Goal: Task Accomplishment & Management: Manage account settings

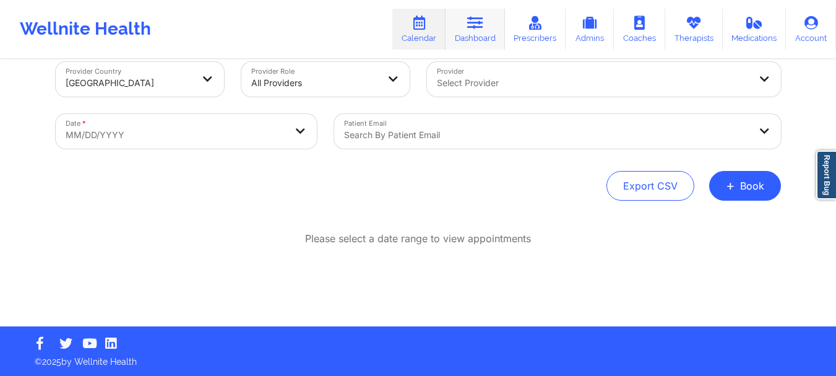
click at [493, 27] on link "Dashboard" at bounding box center [475, 29] width 59 height 41
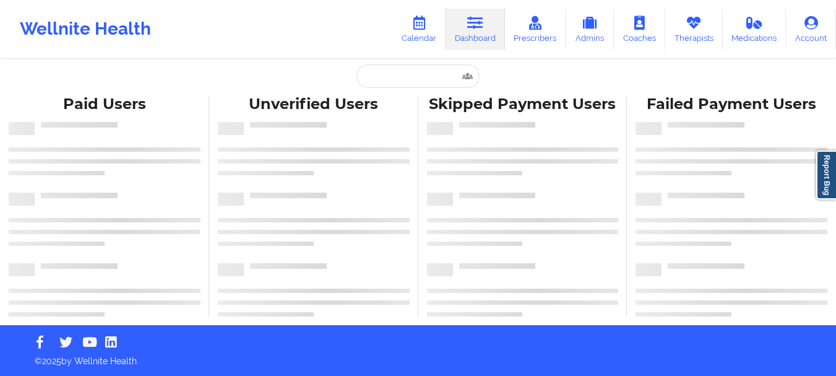
scroll to position [5, 0]
click at [379, 83] on input "text" at bounding box center [417, 76] width 123 height 24
paste input "jadslyg@gmail.com"
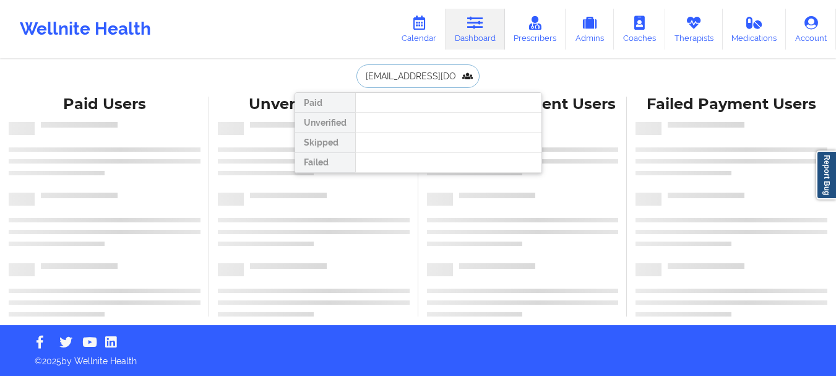
type input "jadslyg@gmail.com"
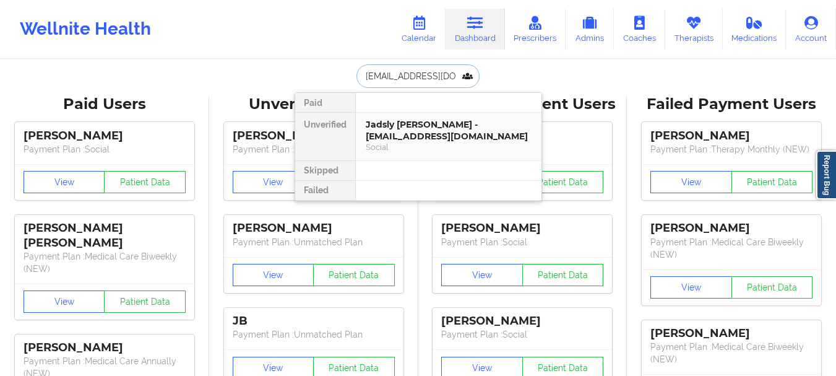
drag, startPoint x: 401, startPoint y: 127, endPoint x: 382, endPoint y: 127, distance: 19.2
click at [382, 127] on div "Jadsly Grullon - jadslyg@gmail.com" at bounding box center [449, 130] width 166 height 23
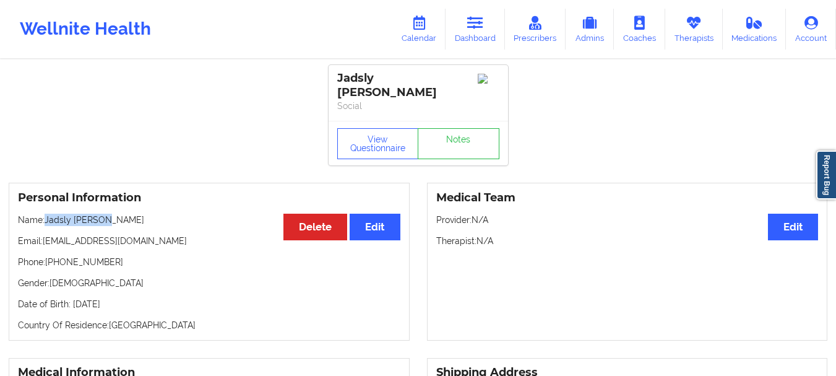
drag, startPoint x: 101, startPoint y: 210, endPoint x: 46, endPoint y: 212, distance: 55.1
click at [46, 213] on p "Name: Jadsly Grullon" at bounding box center [209, 219] width 382 height 12
copy p "Jadsly Grullon"
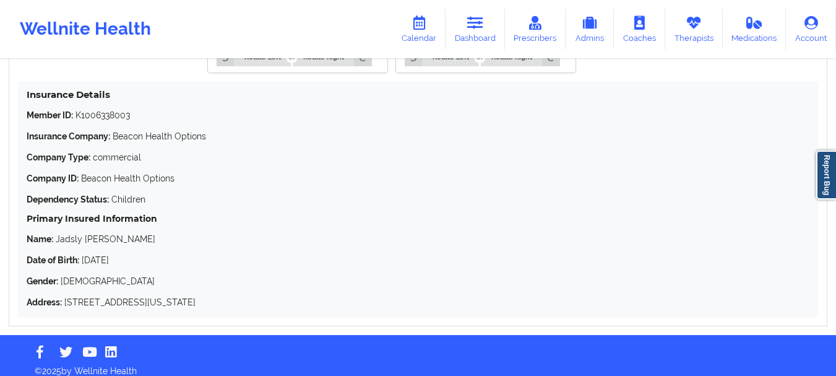
scroll to position [1215, 0]
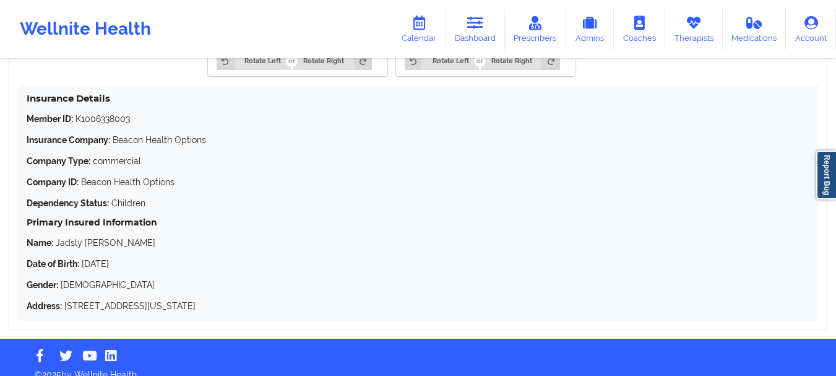
click at [139, 116] on div "Member ID: K1006338003 Insurance Company: Beacon Health Options Company Type: c…" at bounding box center [418, 212] width 783 height 199
drag, startPoint x: 138, startPoint y: 116, endPoint x: 89, endPoint y: 115, distance: 48.9
click at [89, 115] on div "Member ID: K1006338003 Insurance Company: Beacon Health Options Company Type: c…" at bounding box center [418, 212] width 783 height 199
click at [130, 116] on div "Member ID: K1006338003 Insurance Company: Beacon Health Options Company Type: c…" at bounding box center [418, 212] width 783 height 199
drag, startPoint x: 134, startPoint y: 109, endPoint x: 79, endPoint y: 110, distance: 55.1
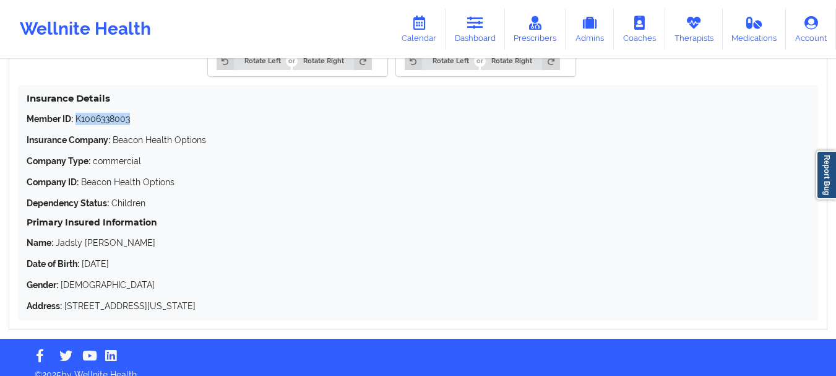
click at [79, 113] on p "Member ID: K1006338003" at bounding box center [418, 119] width 783 height 12
copy p "K1006338003"
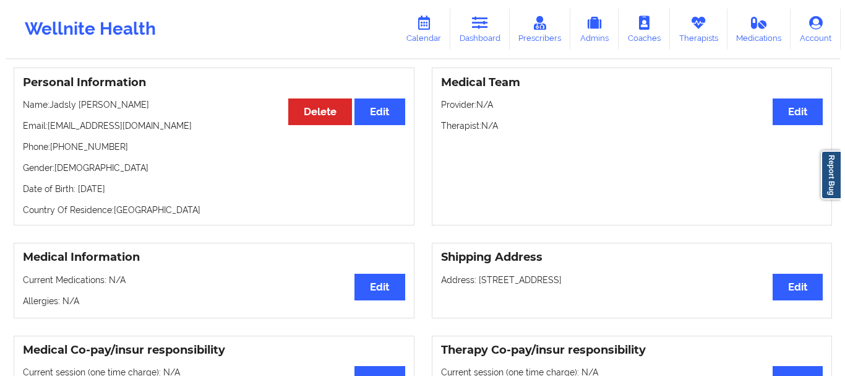
scroll to position [0, 0]
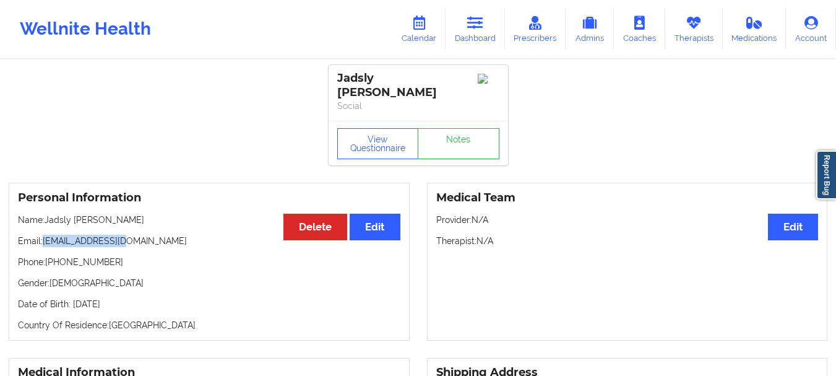
drag, startPoint x: 136, startPoint y: 236, endPoint x: 43, endPoint y: 235, distance: 92.8
click at [43, 235] on p "Email: jadslyg@gmail.com" at bounding box center [209, 241] width 382 height 12
copy p "jadslyg@gmail.com"
click at [412, 45] on link "Calendar" at bounding box center [418, 29] width 53 height 41
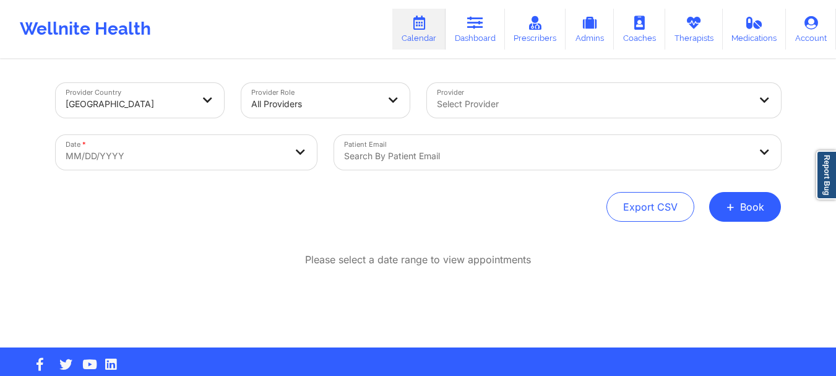
click at [491, 108] on div at bounding box center [593, 104] width 313 height 15
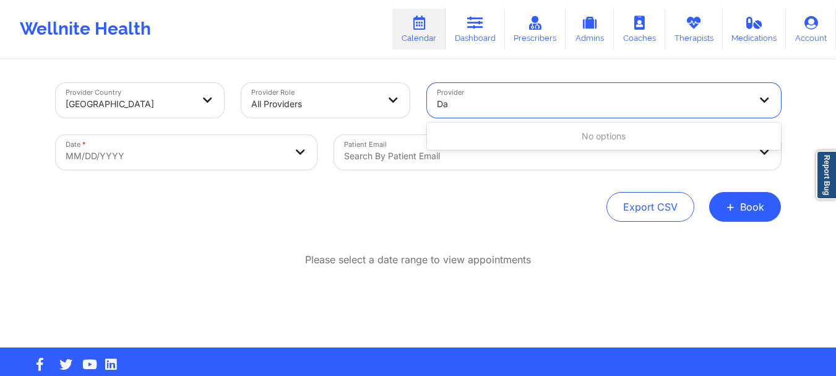
type input "D"
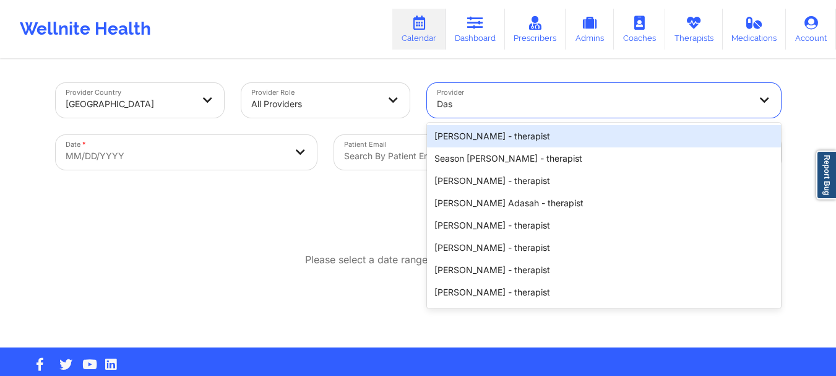
type input "Dash"
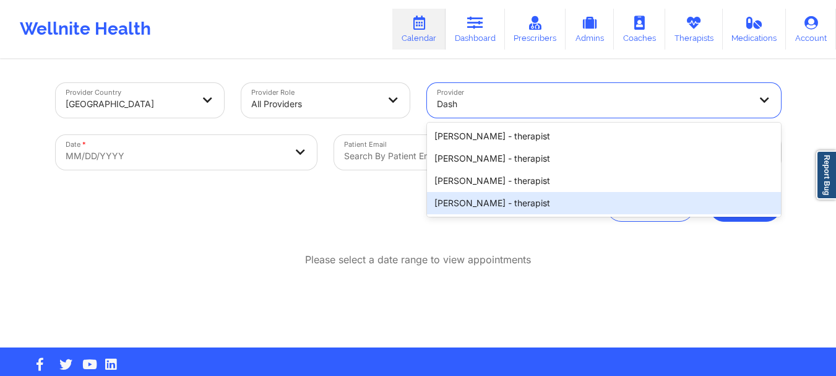
click at [485, 202] on div "Dashima Green - therapist" at bounding box center [604, 203] width 354 height 22
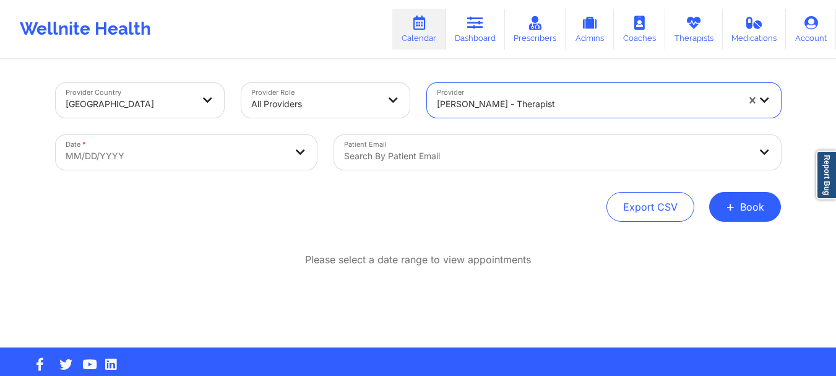
click at [194, 165] on body "Wellnite Health Calendar Dashboard Prescribers Admins Coaches Therapists Medica…" at bounding box center [418, 188] width 836 height 376
select select "2025-8"
select select "2025-9"
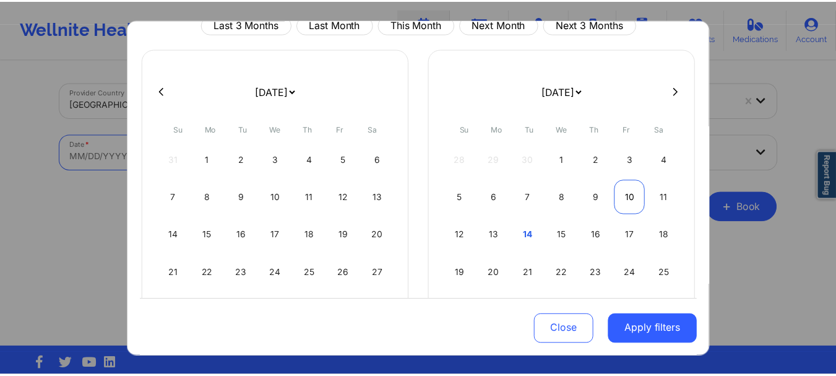
scroll to position [53, 0]
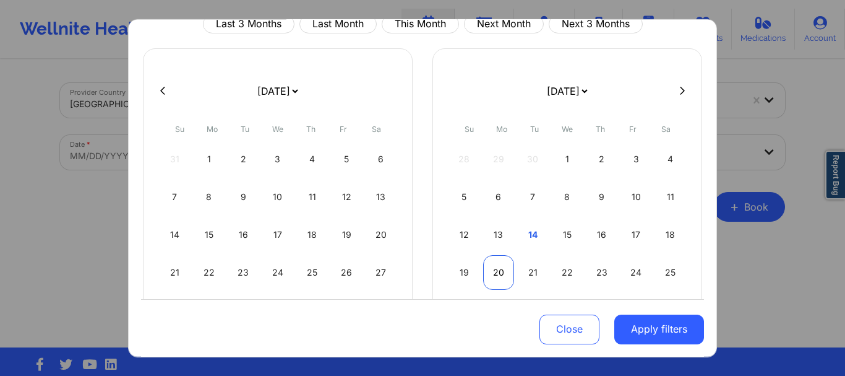
click at [491, 275] on div "20" at bounding box center [499, 271] width 32 height 35
select select "2025-9"
select select "2025-10"
select select "2025-9"
select select "2025-10"
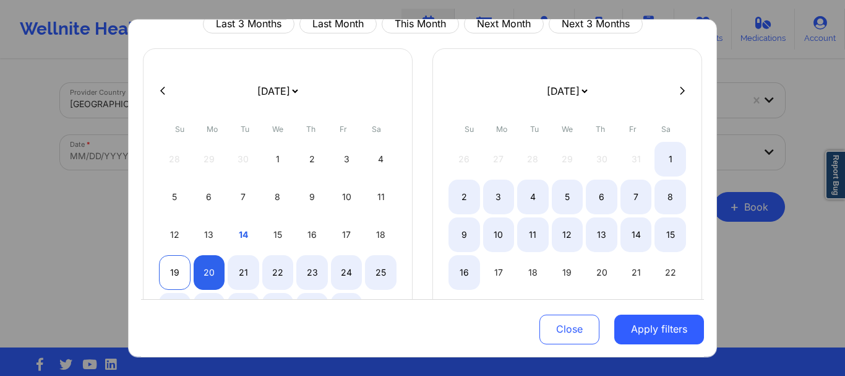
select select "2025-9"
select select "2025-10"
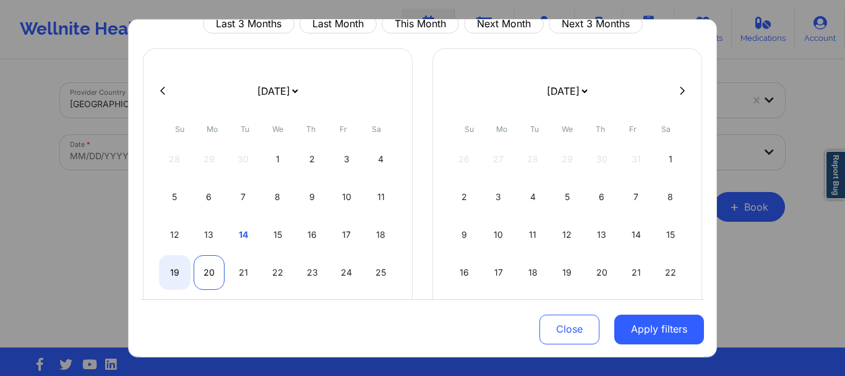
select select "2025-9"
select select "2025-10"
click at [203, 275] on div "20" at bounding box center [210, 271] width 32 height 35
select select "2025-9"
select select "2025-10"
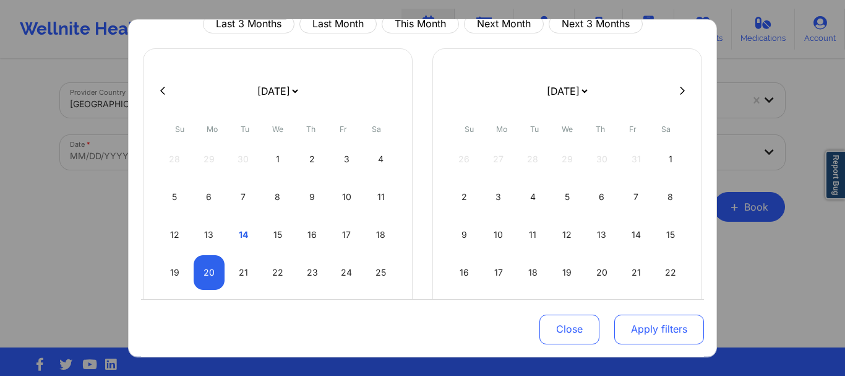
click at [637, 323] on button "Apply filters" at bounding box center [660, 329] width 90 height 30
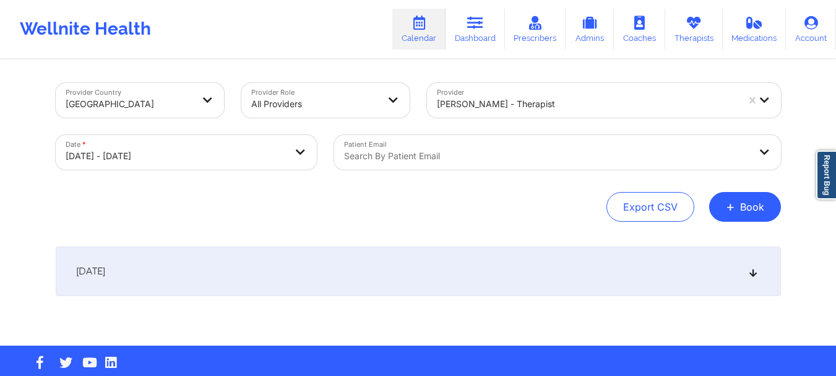
click at [401, 161] on div at bounding box center [547, 156] width 406 height 15
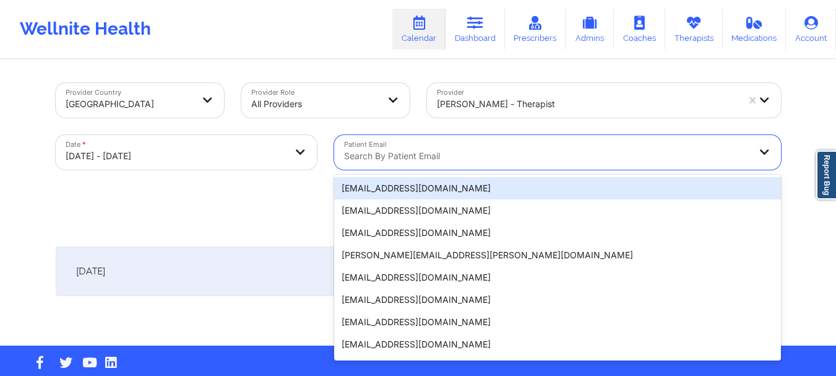
paste input "jadslyg@gmail.com"
type input "jadslyg@gmail.com"
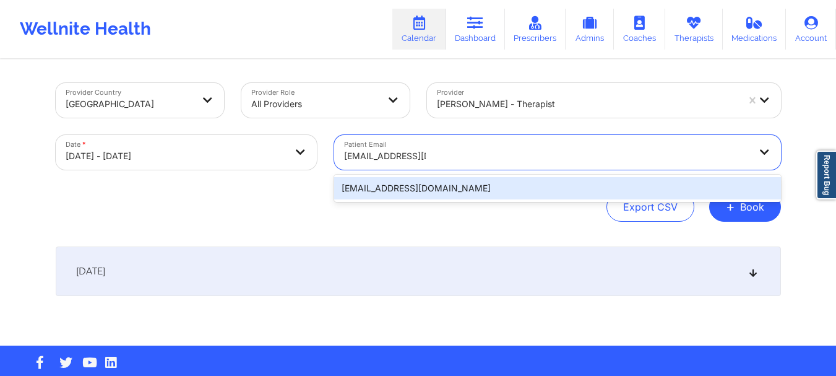
click at [408, 185] on div "jadslyg@gmail.com" at bounding box center [557, 188] width 447 height 22
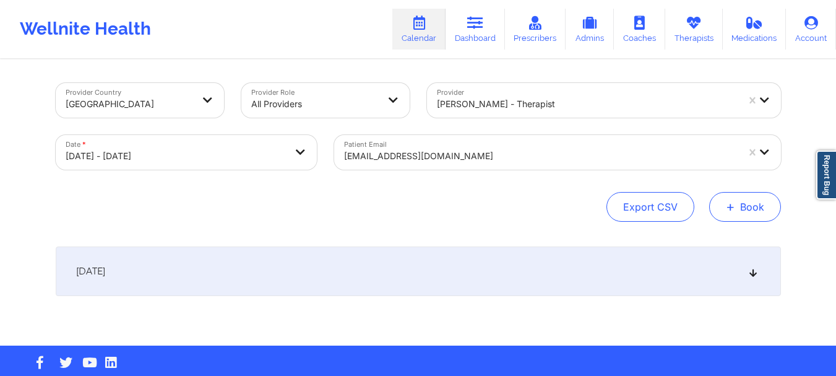
click at [755, 215] on button "+ Book" at bounding box center [745, 207] width 72 height 30
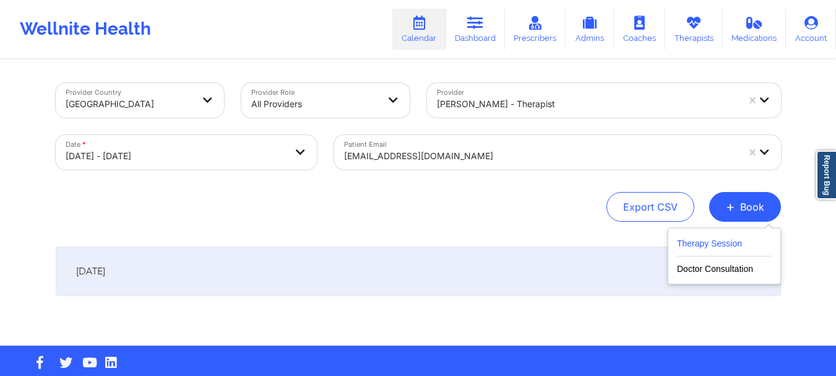
click at [707, 241] on button "Therapy Session" at bounding box center [724, 246] width 95 height 20
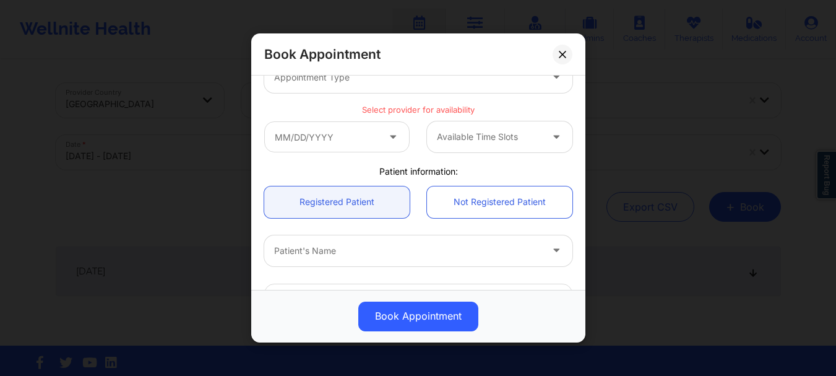
scroll to position [186, 0]
click at [387, 142] on icon at bounding box center [393, 137] width 12 height 11
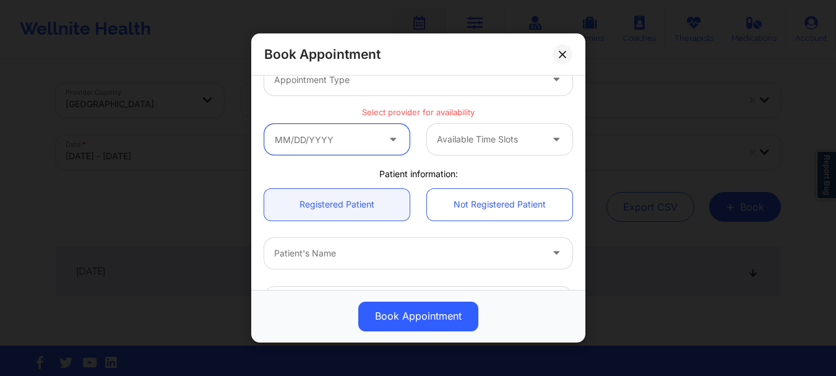
click at [389, 128] on input "text" at bounding box center [336, 139] width 145 height 31
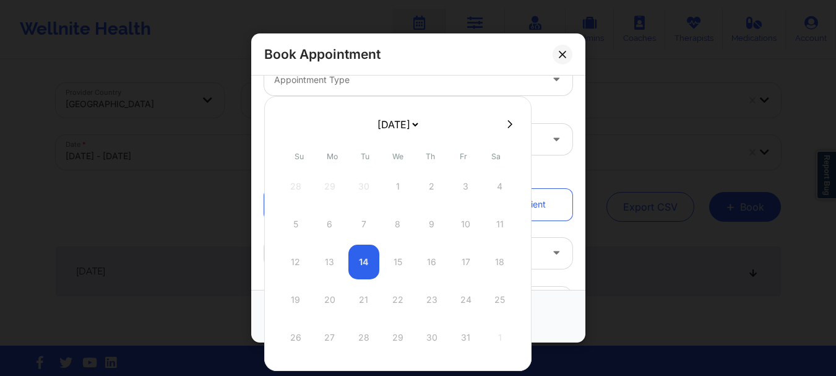
click at [512, 102] on div "October 2025 November 2025 December 2025 January 2026 February 2026 March 2026 …" at bounding box center [397, 233] width 267 height 275
click at [558, 48] on button at bounding box center [563, 55] width 20 height 20
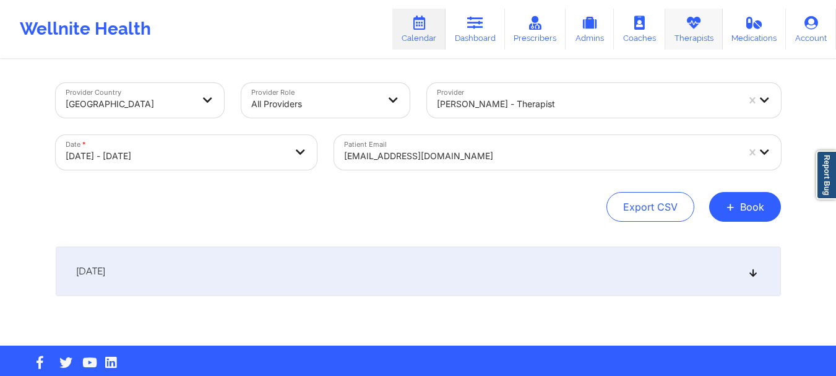
click at [688, 32] on link "Therapists" at bounding box center [694, 29] width 58 height 41
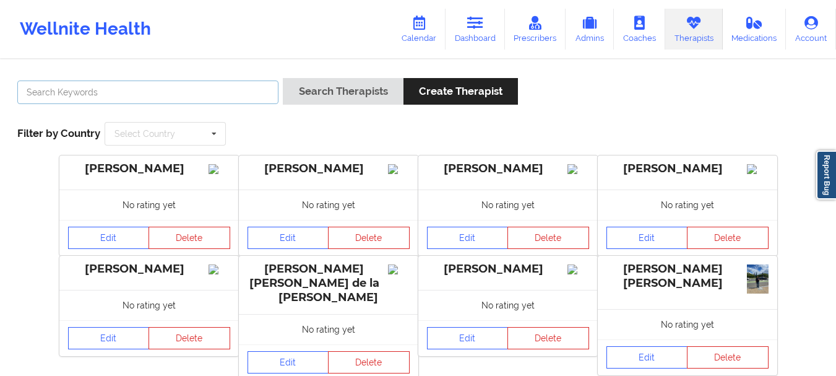
click at [230, 93] on input "text" at bounding box center [147, 92] width 261 height 24
type input "Dashmia green"
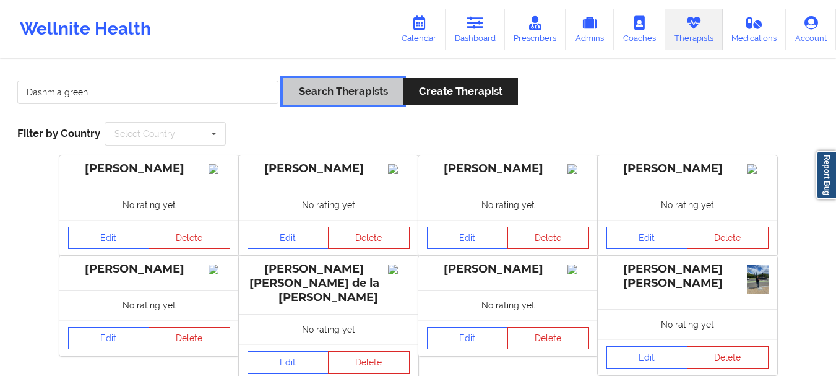
click at [393, 84] on button "Search Therapists" at bounding box center [343, 91] width 120 height 27
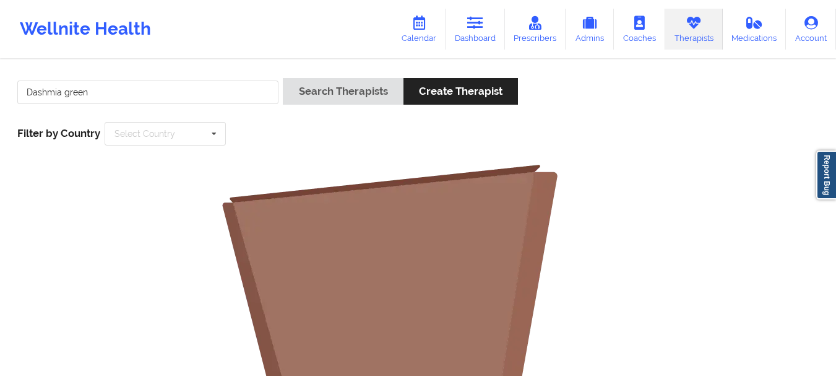
click at [144, 76] on div "Dashmia green Search Therapists Create Therapist Filter by Country Select Count…" at bounding box center [418, 111] width 819 height 85
click at [144, 125] on input "text" at bounding box center [166, 134] width 120 height 22
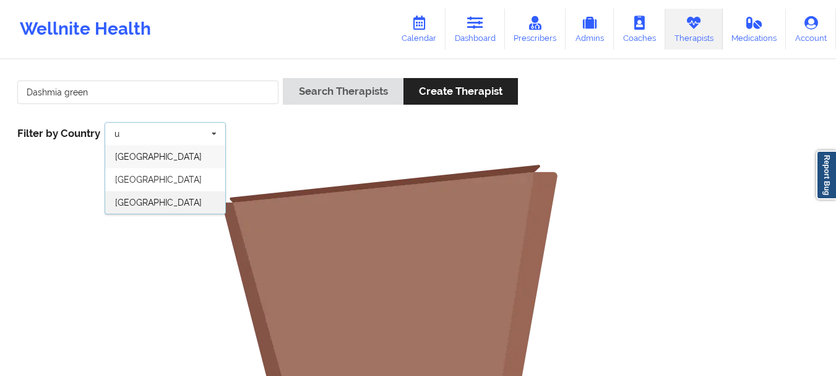
type input "u"
click at [144, 204] on span "[GEOGRAPHIC_DATA]" at bounding box center [158, 202] width 87 height 10
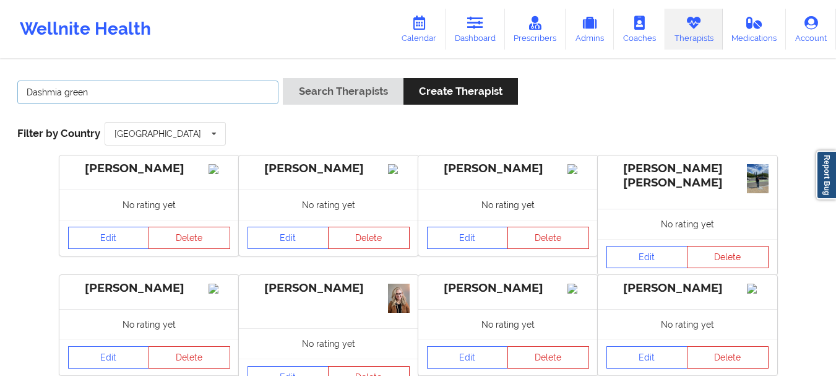
click at [183, 95] on input "Dashmia green" at bounding box center [147, 92] width 261 height 24
click at [283, 78] on button "Search Therapists" at bounding box center [343, 91] width 120 height 27
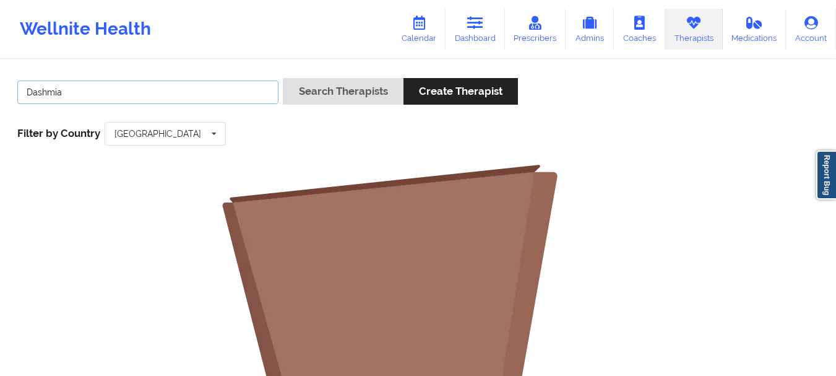
click at [166, 92] on input "Dashmia" at bounding box center [147, 92] width 261 height 24
click at [283, 78] on button "Search Therapists" at bounding box center [343, 91] width 120 height 27
click at [141, 95] on input "Dashmia Green" at bounding box center [147, 92] width 261 height 24
drag, startPoint x: 141, startPoint y: 95, endPoint x: 0, endPoint y: 95, distance: 141.1
click at [0, 95] on div "Dashmia Green Search Therapists Create Therapist Filter by Country United State…" at bounding box center [418, 382] width 836 height 643
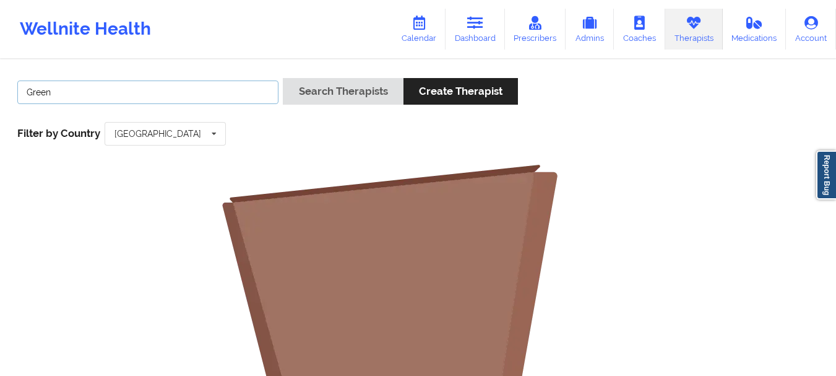
type input "Green"
click at [283, 78] on button "Search Therapists" at bounding box center [343, 91] width 120 height 27
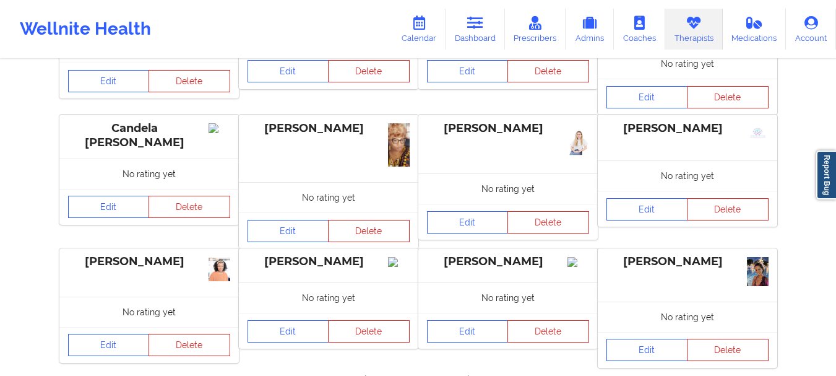
scroll to position [423, 0]
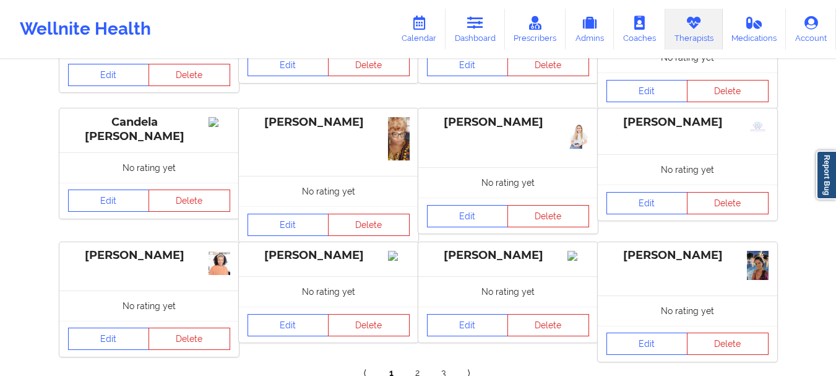
click at [426, 361] on link "2" at bounding box center [418, 373] width 26 height 25
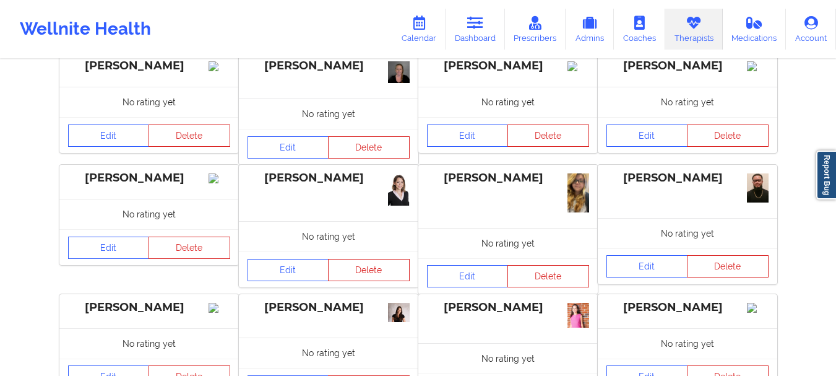
scroll to position [407, 0]
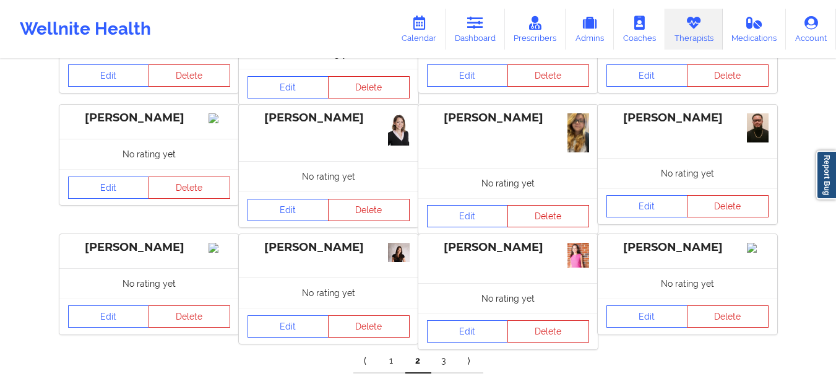
click at [442, 348] on link "3" at bounding box center [444, 360] width 26 height 25
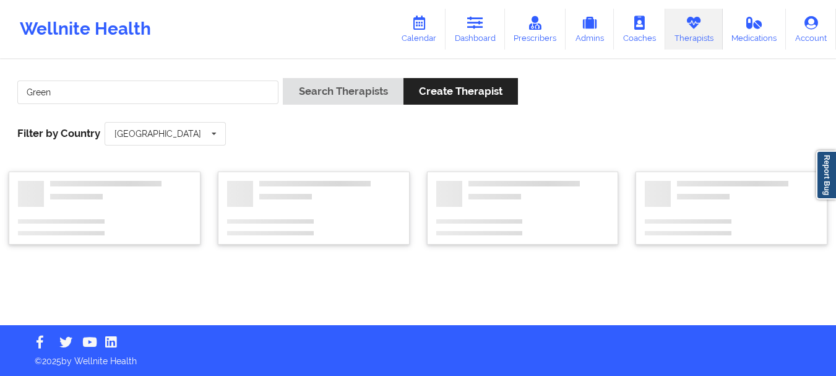
scroll to position [0, 0]
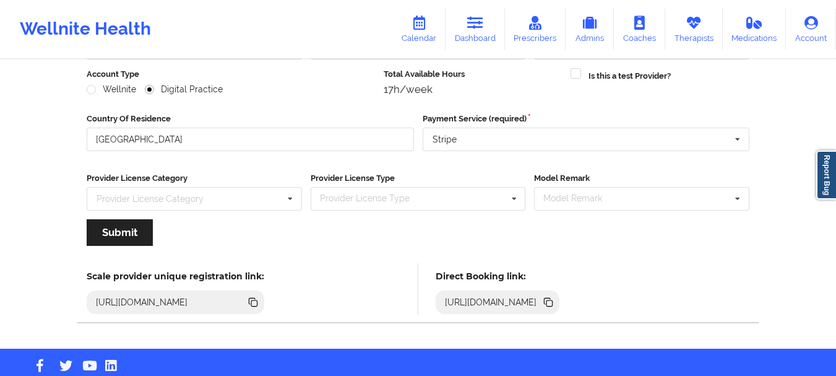
scroll to position [179, 0]
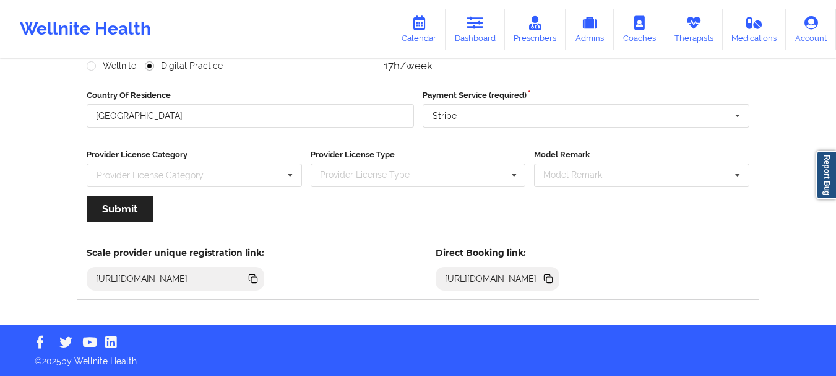
click at [553, 278] on icon at bounding box center [549, 280] width 6 height 6
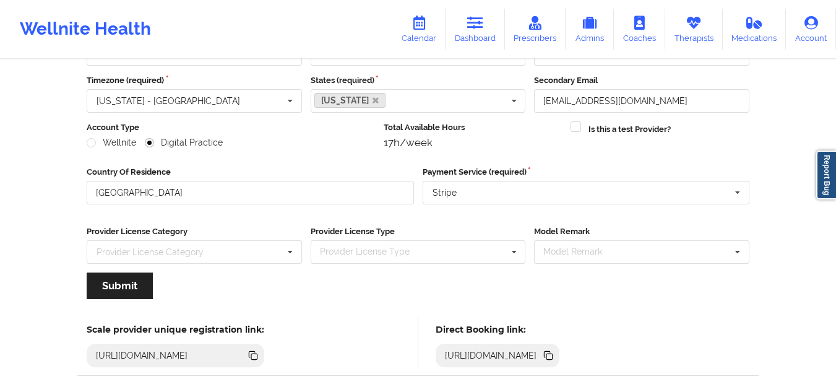
scroll to position [0, 0]
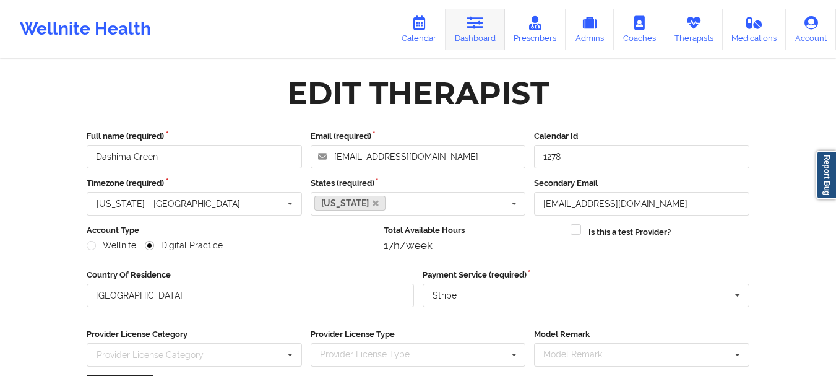
click at [464, 23] on link "Dashboard" at bounding box center [475, 29] width 59 height 41
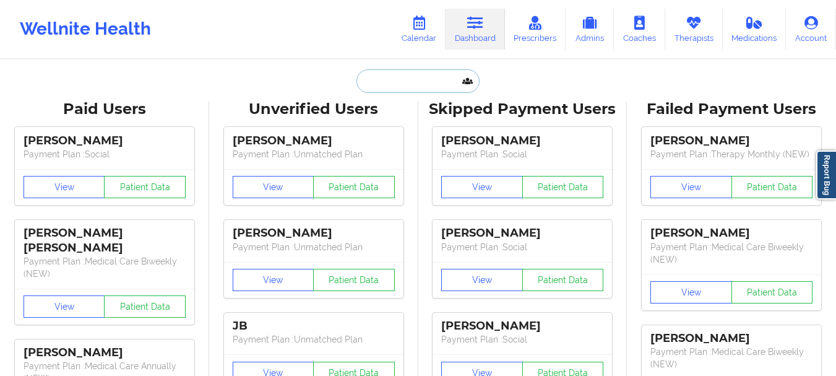
click at [399, 89] on input "text" at bounding box center [417, 81] width 123 height 24
click at [667, 19] on link "Therapists" at bounding box center [694, 29] width 58 height 41
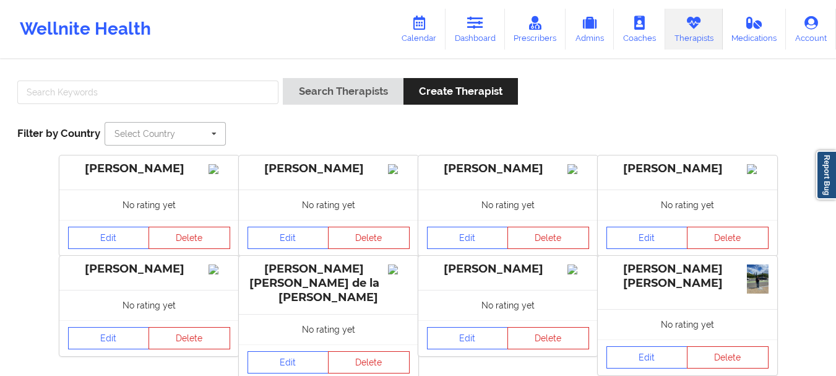
click at [194, 127] on input "text" at bounding box center [166, 134] width 120 height 22
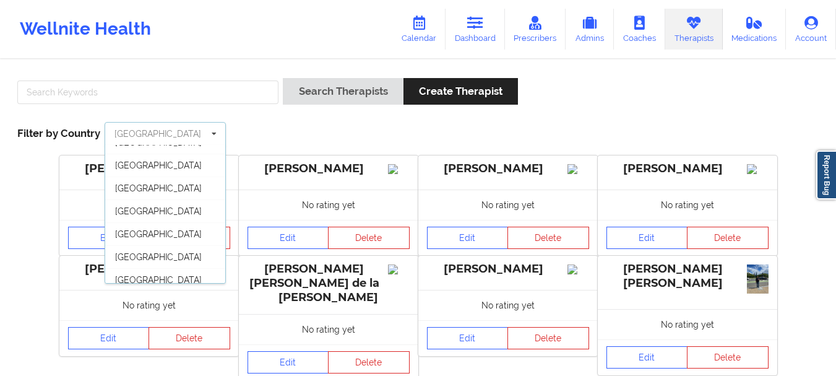
scroll to position [68, 0]
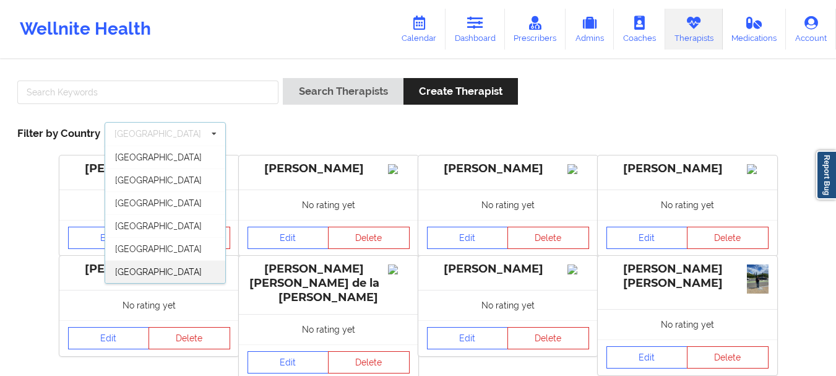
click at [194, 274] on div "[GEOGRAPHIC_DATA]" at bounding box center [165, 271] width 120 height 23
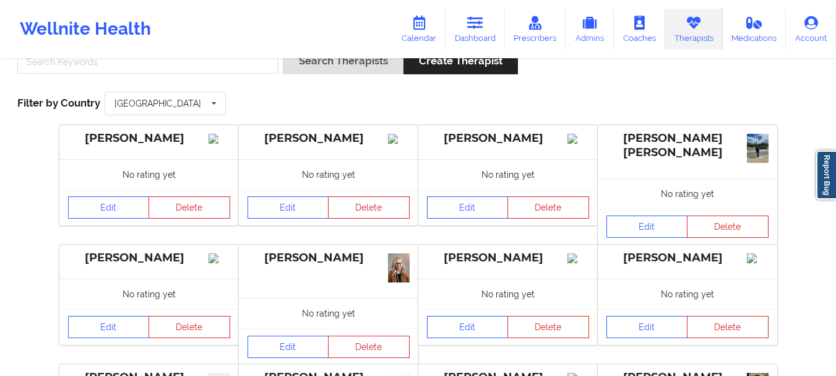
scroll to position [0, 0]
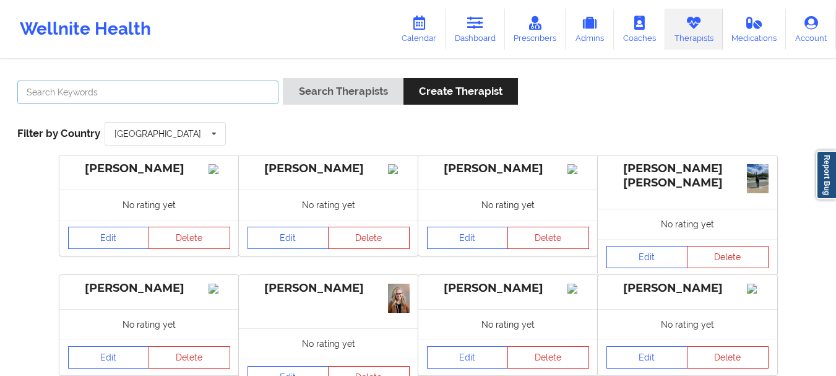
click at [185, 85] on input "text" at bounding box center [147, 92] width 261 height 24
type input "Tyishia James"
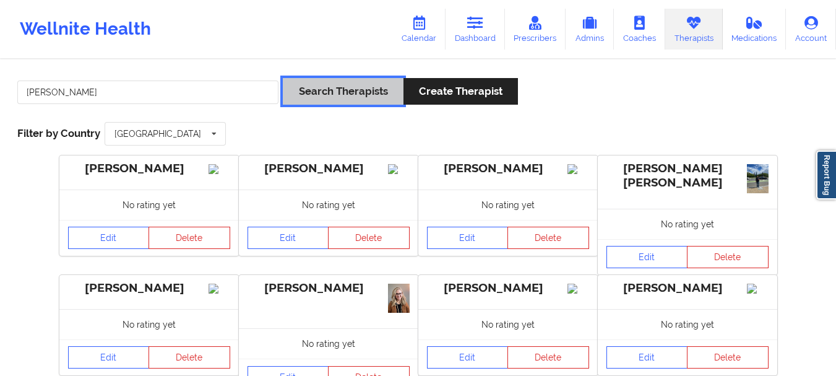
click at [314, 97] on button "Search Therapists" at bounding box center [343, 91] width 120 height 27
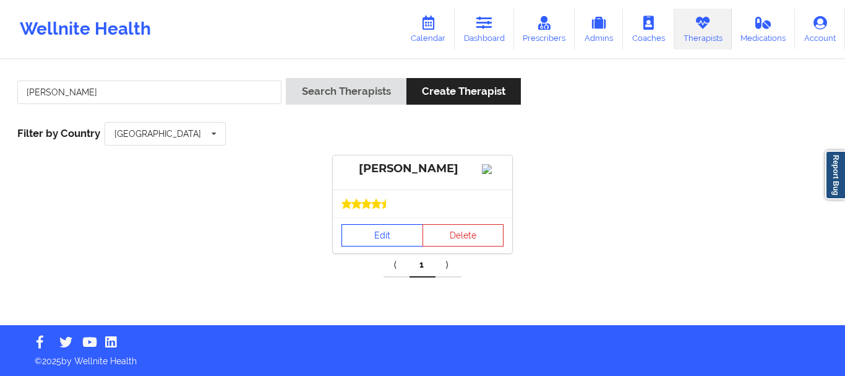
click at [388, 246] on link "Edit" at bounding box center [383, 235] width 82 height 22
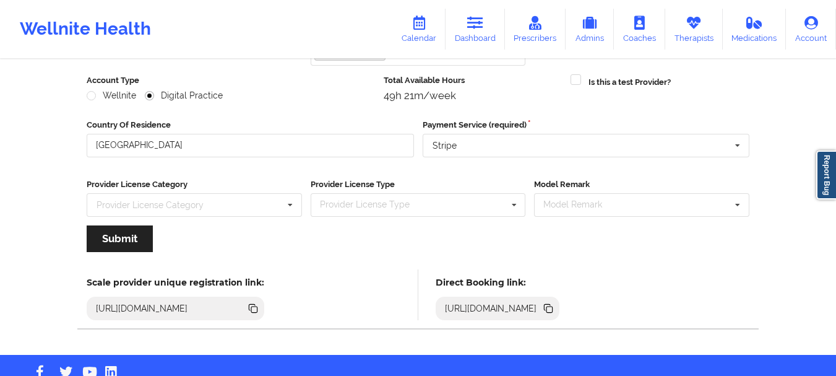
scroll to position [197, 0]
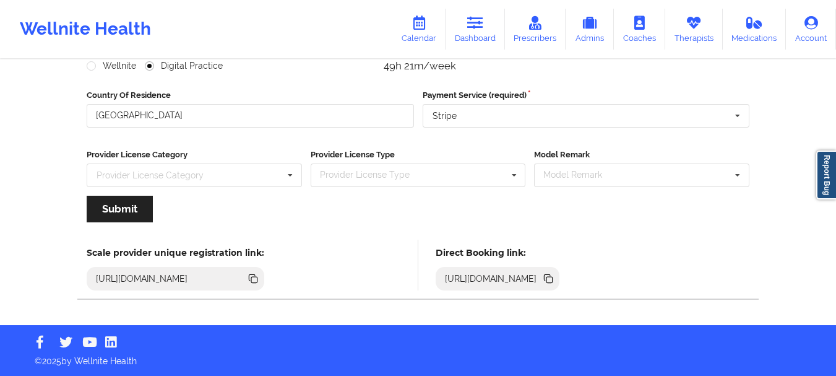
click at [553, 282] on icon at bounding box center [549, 280] width 6 height 6
click at [412, 31] on link "Calendar" at bounding box center [418, 29] width 53 height 41
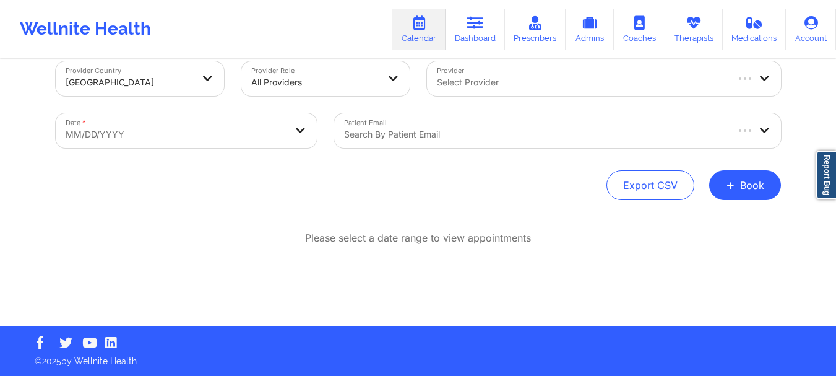
scroll to position [22, 0]
click at [444, 72] on div "Select Provider" at bounding box center [577, 78] width 300 height 35
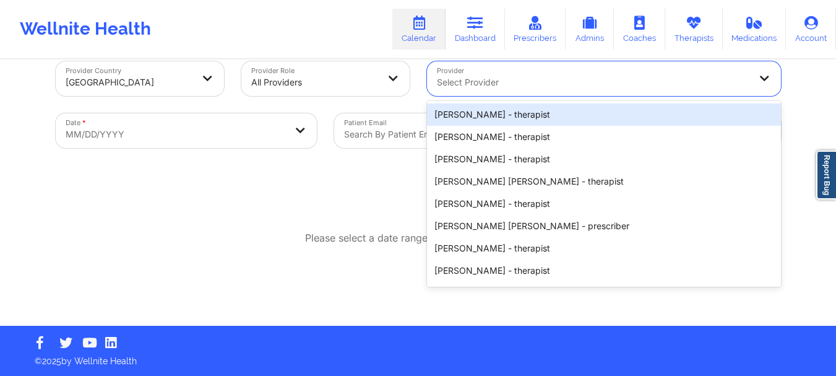
paste input "Dorothea Roberts"
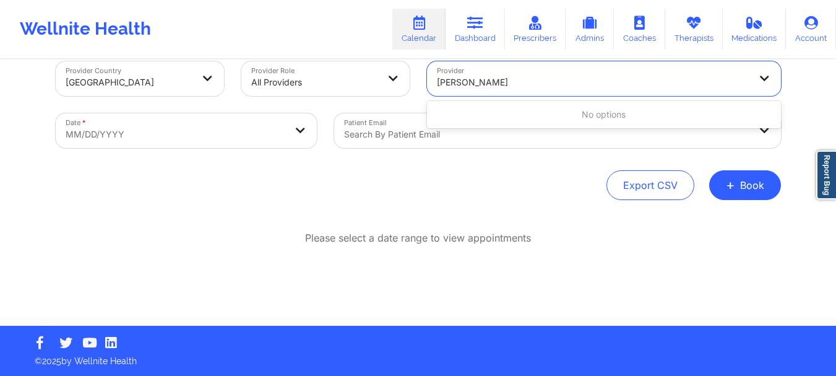
click at [481, 85] on input "Dorothea Roberts" at bounding box center [475, 82] width 76 height 12
type input "Dorothea Roberts"
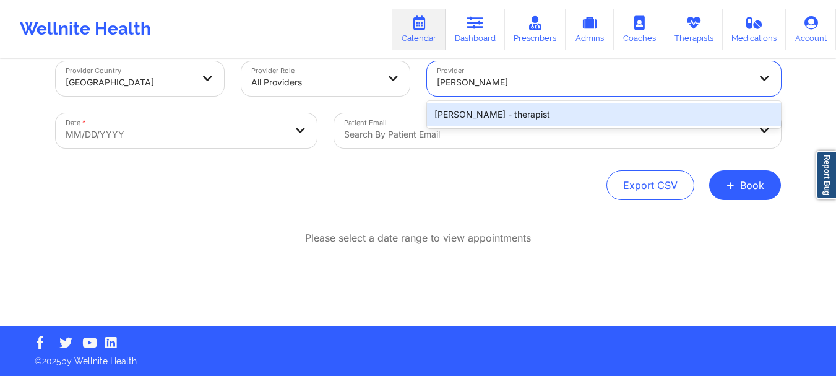
click at [487, 111] on div "Dorothea Roberts - therapist" at bounding box center [604, 114] width 354 height 22
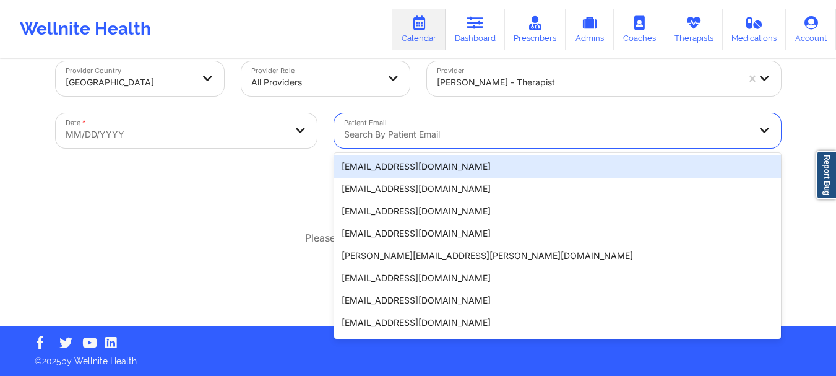
click at [428, 126] on div "Search by patient email" at bounding box center [542, 130] width 417 height 35
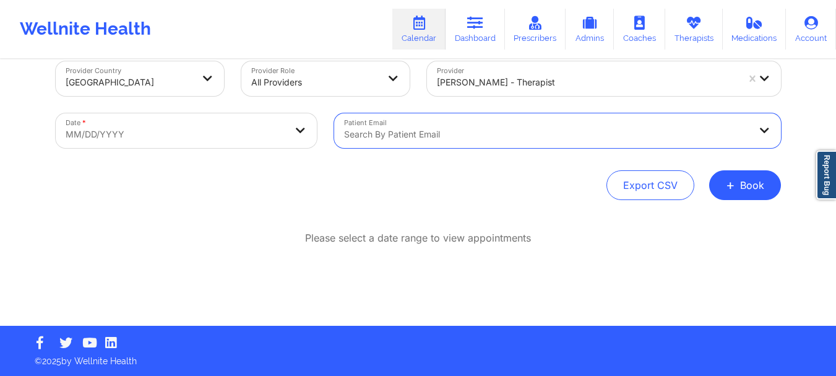
paste input "jadslyg@gmail.com"
type input "jadslyg@gmail.com"
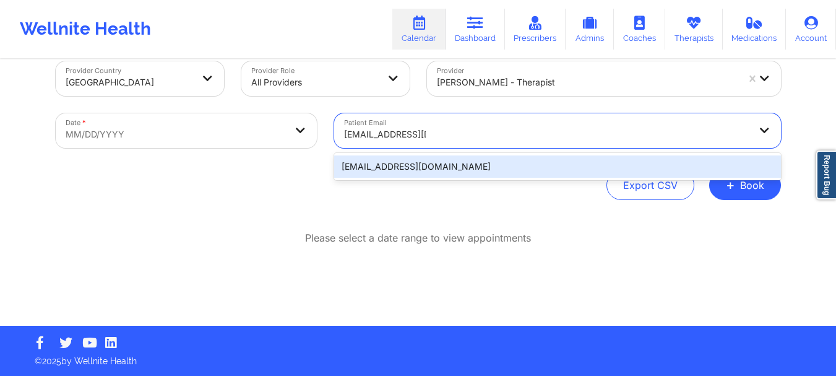
click at [384, 162] on div "jadslyg@gmail.com" at bounding box center [557, 166] width 447 height 22
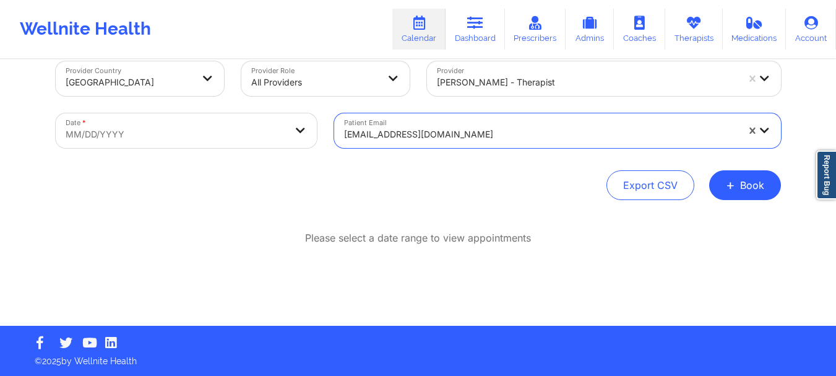
click at [246, 145] on body "Wellnite Health Calendar Dashboard Prescribers Admins Coaches Therapists Medica…" at bounding box center [418, 166] width 836 height 376
select select "2025-8"
select select "2025-9"
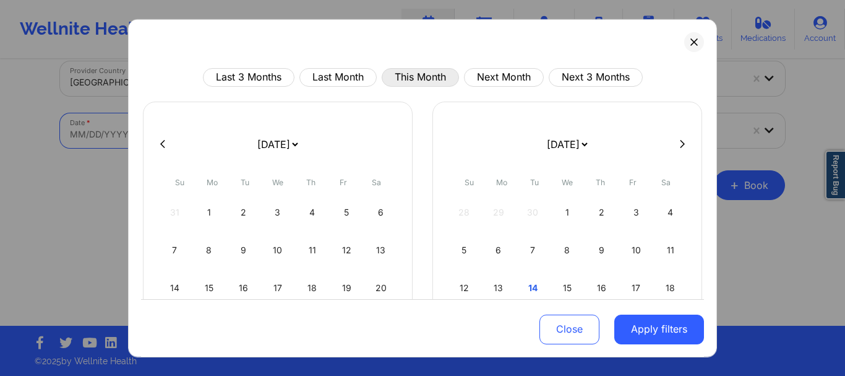
click at [398, 84] on button "This Month" at bounding box center [420, 76] width 77 height 19
select select "2025-9"
select select "2025-10"
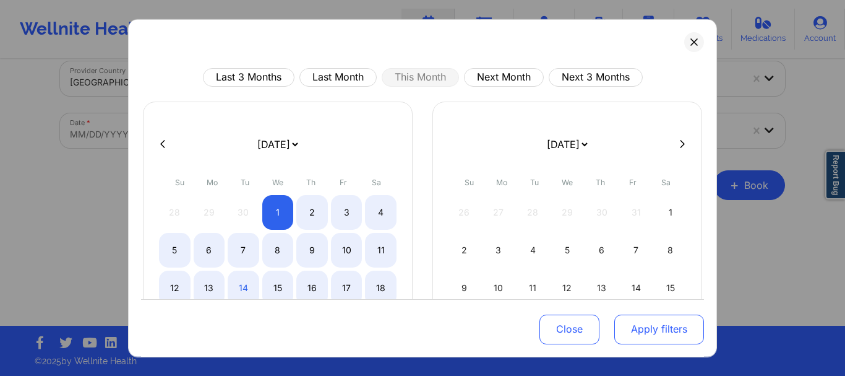
click at [637, 329] on button "Apply filters" at bounding box center [660, 329] width 90 height 30
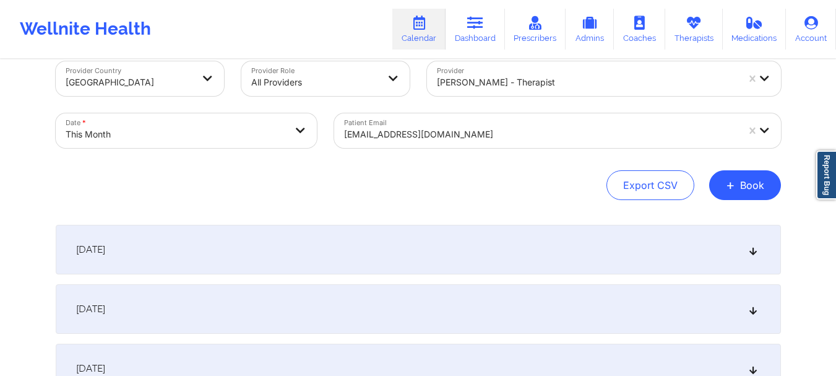
click at [540, 271] on div "October 1, 2025" at bounding box center [418, 250] width 725 height 50
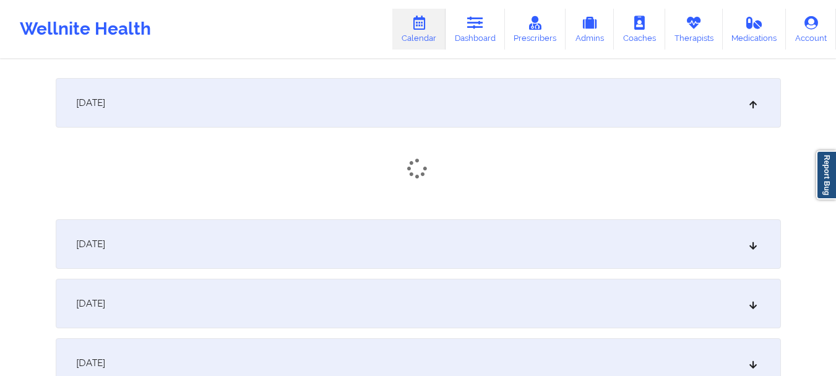
scroll to position [169, 0]
click at [514, 246] on div "October 2, 2025" at bounding box center [418, 248] width 725 height 50
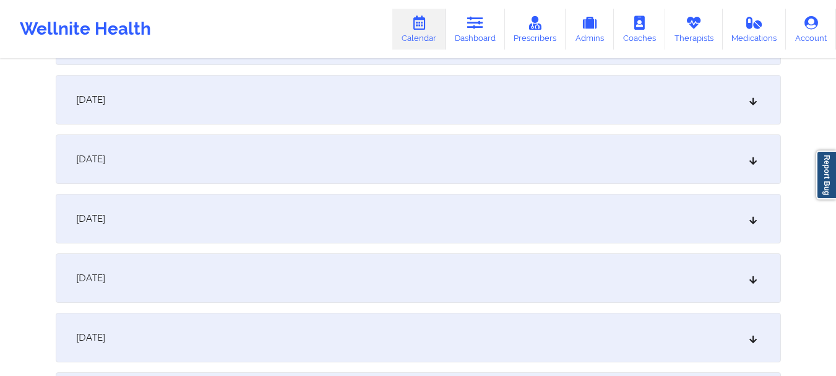
scroll to position [1295, 0]
click at [421, 152] on div "October 18, 2025" at bounding box center [418, 159] width 725 height 50
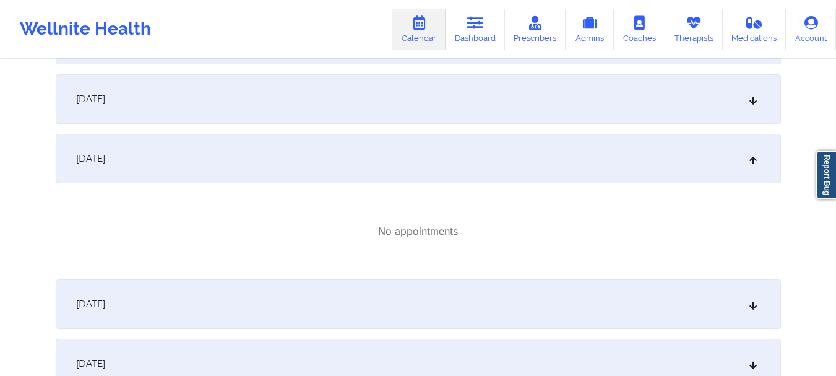
click at [396, 307] on div "October 19, 2025" at bounding box center [418, 304] width 725 height 50
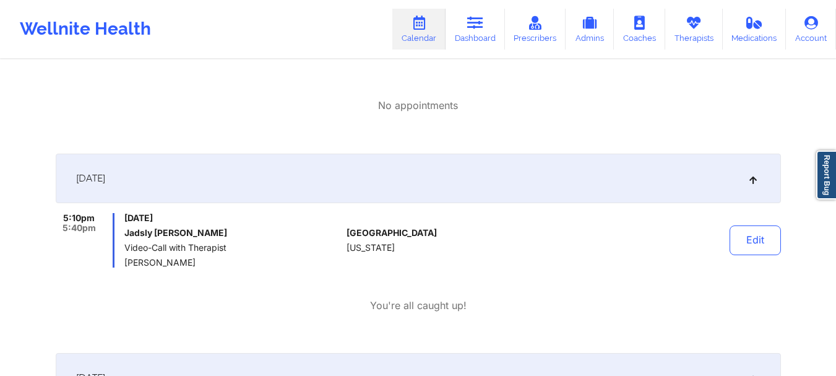
scroll to position [1421, 0]
drag, startPoint x: 246, startPoint y: 217, endPoint x: 126, endPoint y: 216, distance: 120.1
click at [126, 216] on span "Sunday, October 19, 2025" at bounding box center [232, 217] width 217 height 10
copy span "Sunday, October 19, 2025"
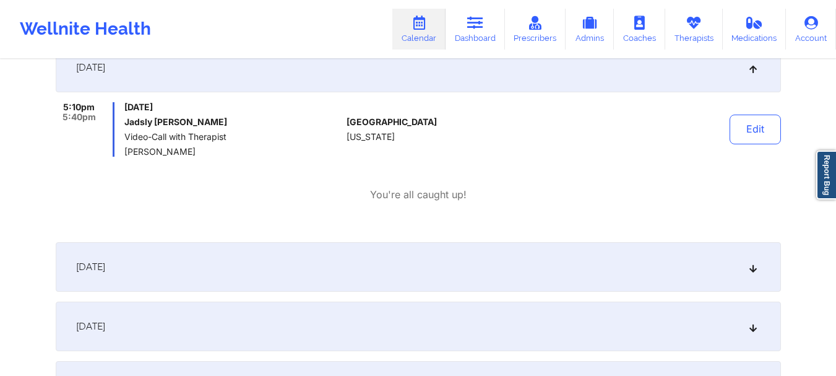
scroll to position [1536, 0]
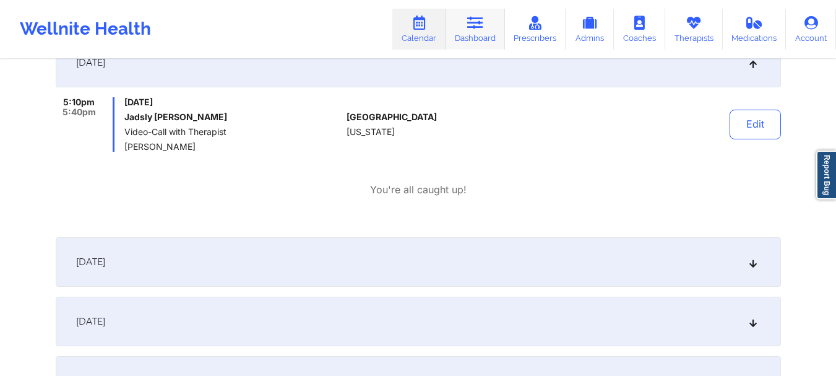
click at [493, 35] on link "Dashboard" at bounding box center [475, 29] width 59 height 41
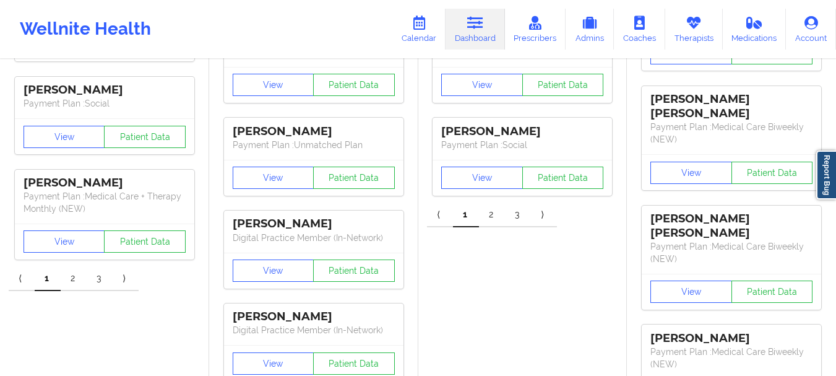
scroll to position [434, 0]
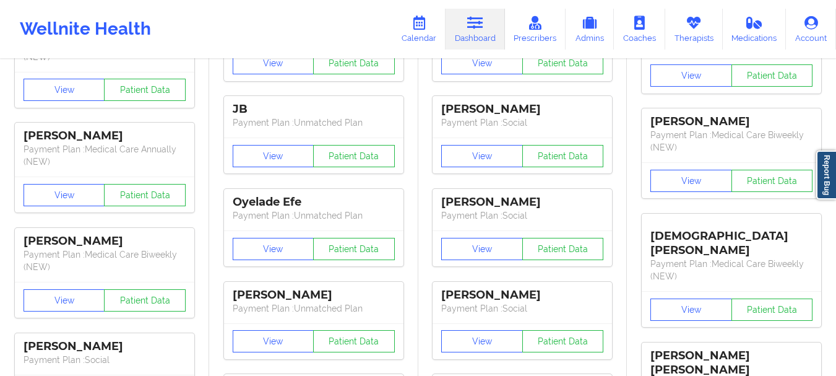
scroll to position [0, 0]
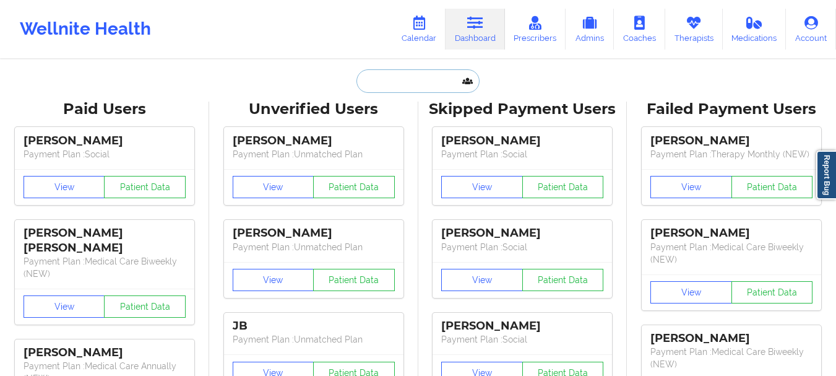
click at [388, 84] on input "text" at bounding box center [417, 81] width 123 height 24
paste input "ivyholubsanchez@gmail.com"
type input "ivyholubsanchez@gmail.com"
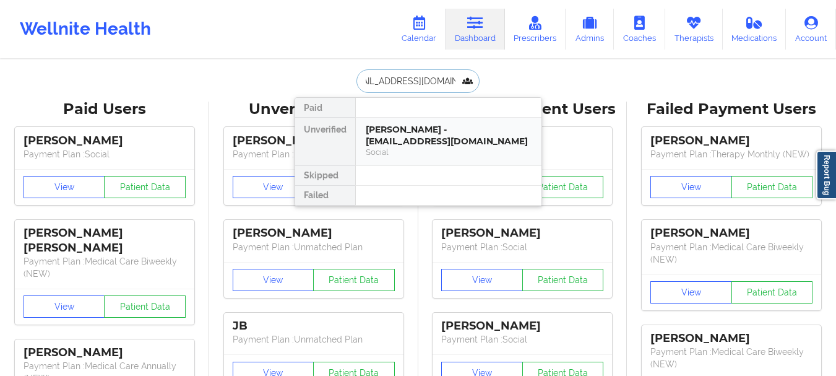
click at [400, 134] on div "ivy holub-sanchez - ivyholubsanchez@gmail.com" at bounding box center [449, 135] width 166 height 23
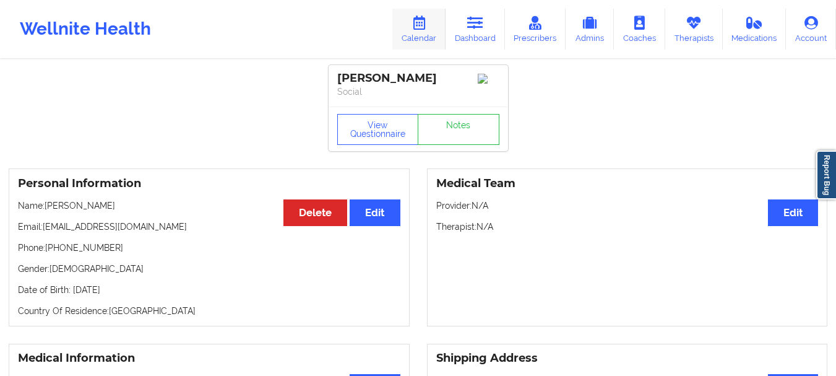
click at [421, 20] on icon at bounding box center [419, 23] width 16 height 14
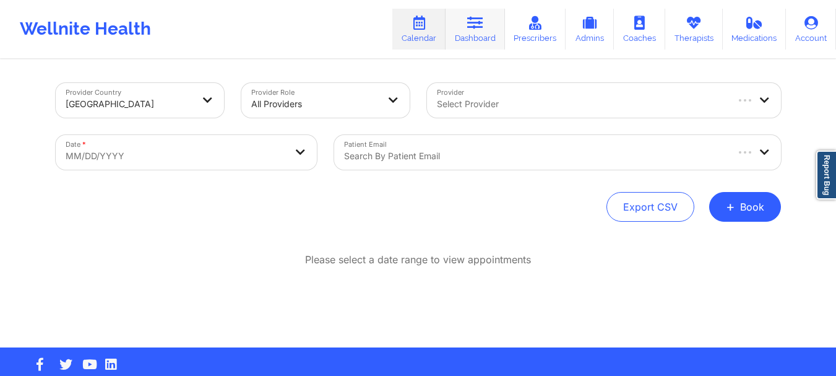
click at [497, 20] on link "Dashboard" at bounding box center [475, 29] width 59 height 41
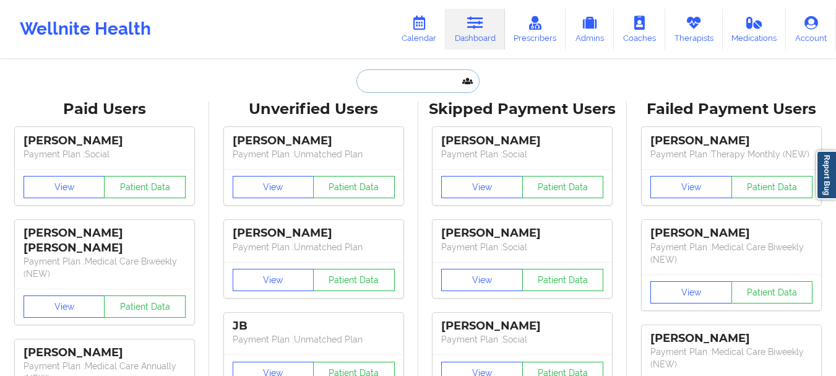
click at [420, 77] on input "text" at bounding box center [417, 81] width 123 height 24
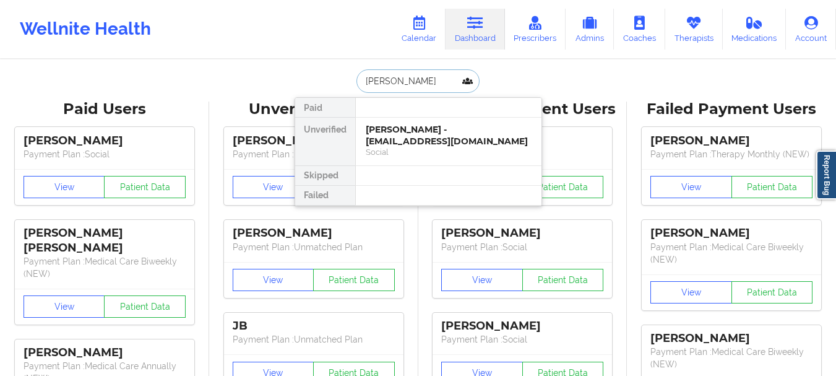
type input "Sheyna D"
click at [399, 139] on div "Sheyna Douglas - sheydoug05@gmail.com" at bounding box center [449, 135] width 166 height 23
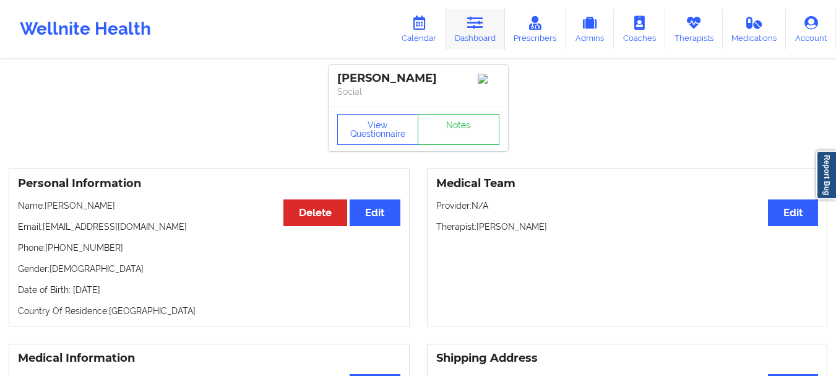
click at [468, 27] on link "Dashboard" at bounding box center [475, 29] width 59 height 41
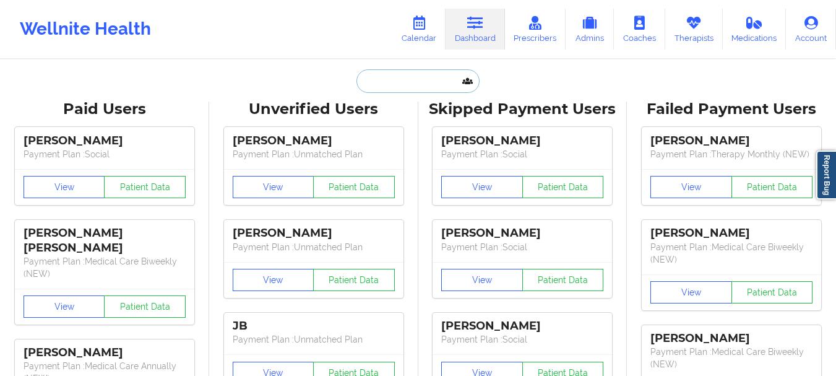
click at [438, 71] on input "text" at bounding box center [417, 81] width 123 height 24
type input "s"
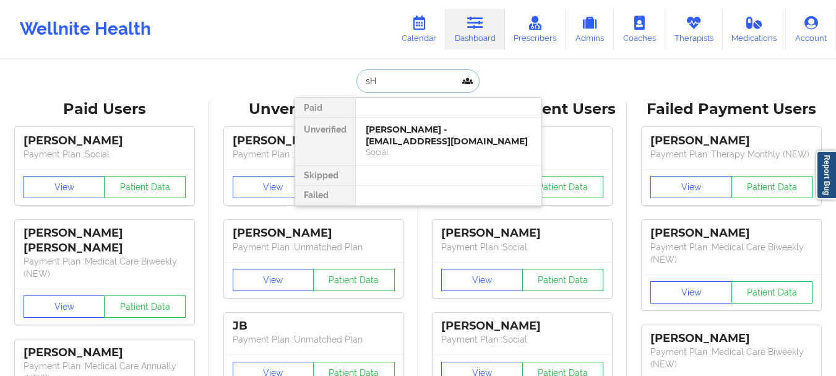
type input "s"
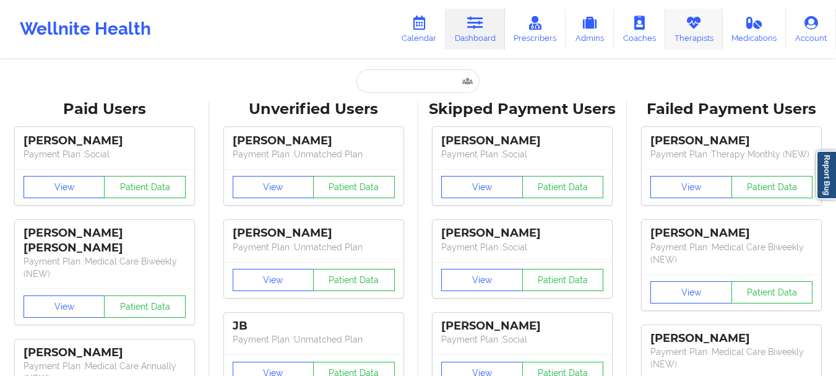
click at [699, 30] on link "Therapists" at bounding box center [694, 29] width 58 height 41
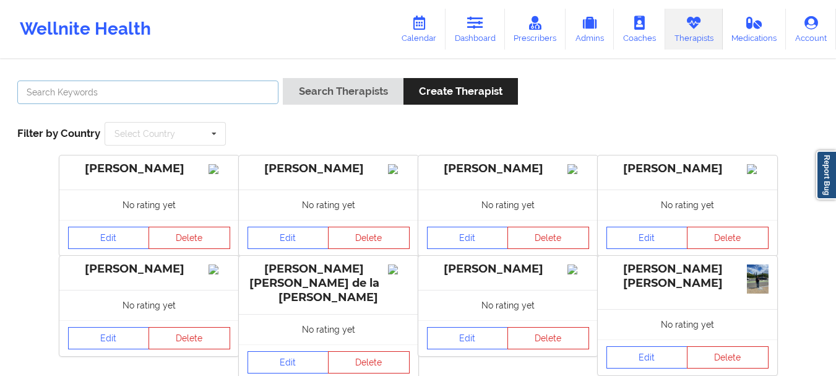
click at [205, 101] on input "text" at bounding box center [147, 92] width 261 height 24
type input "t"
paste input "(516) 398-1014"
drag, startPoint x: 110, startPoint y: 82, endPoint x: 7, endPoint y: 85, distance: 102.8
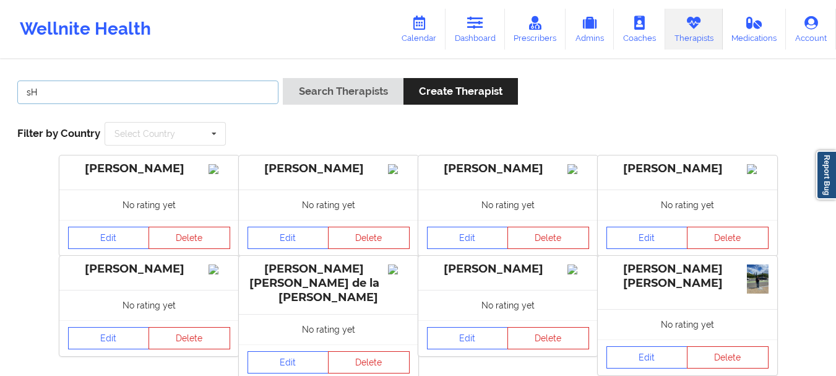
type input "s"
type input "Sharon Miller"
click at [283, 78] on button "Search Therapists" at bounding box center [343, 91] width 120 height 27
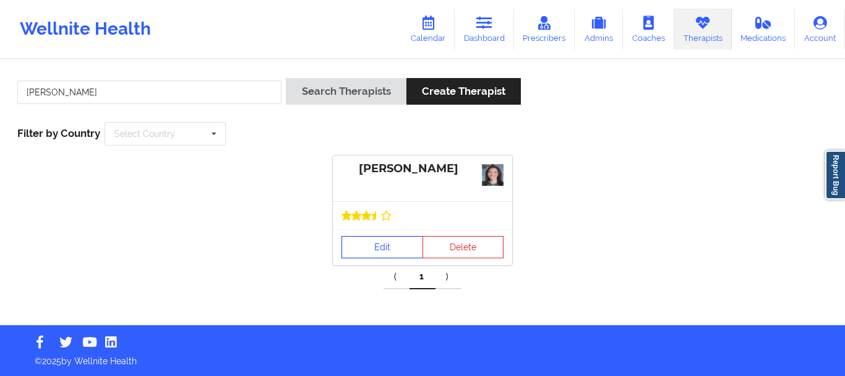
click at [372, 236] on link "Edit" at bounding box center [383, 247] width 82 height 22
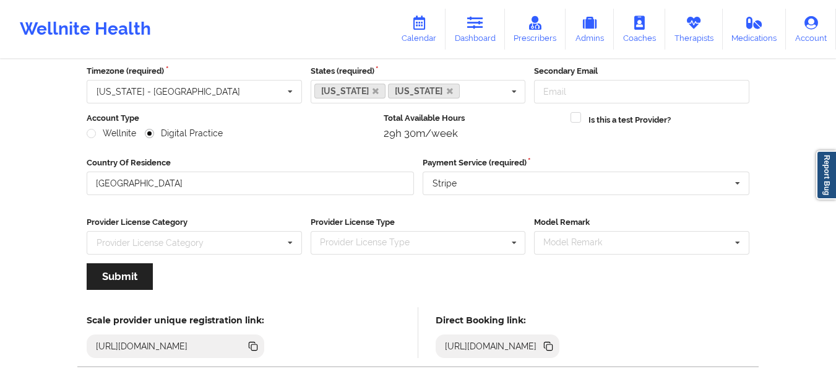
scroll to position [179, 0]
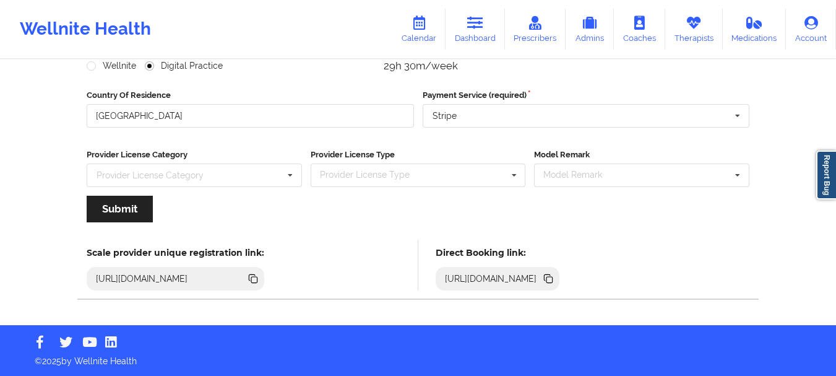
click at [553, 280] on icon at bounding box center [549, 280] width 6 height 6
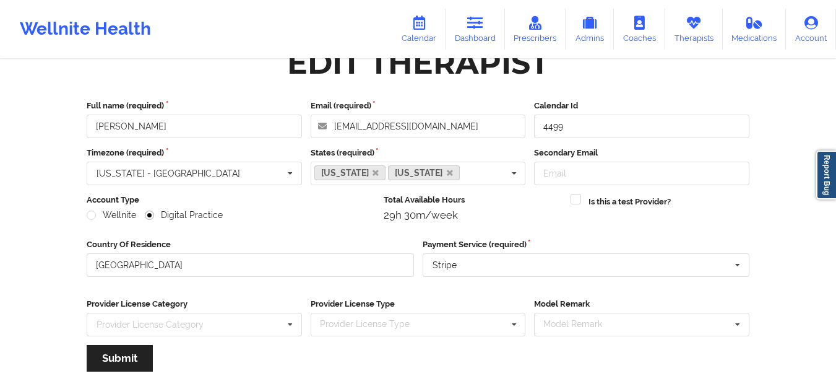
scroll to position [0, 0]
